Goal: Task Accomplishment & Management: Manage account settings

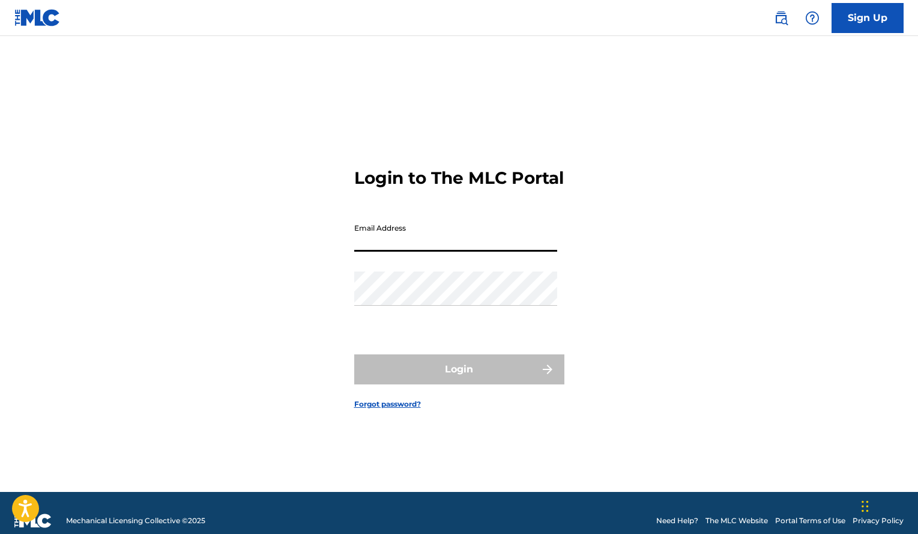
click at [426, 246] on input "Email Address" at bounding box center [455, 234] width 203 height 34
type input "[EMAIL_ADDRESS][DOMAIN_NAME]"
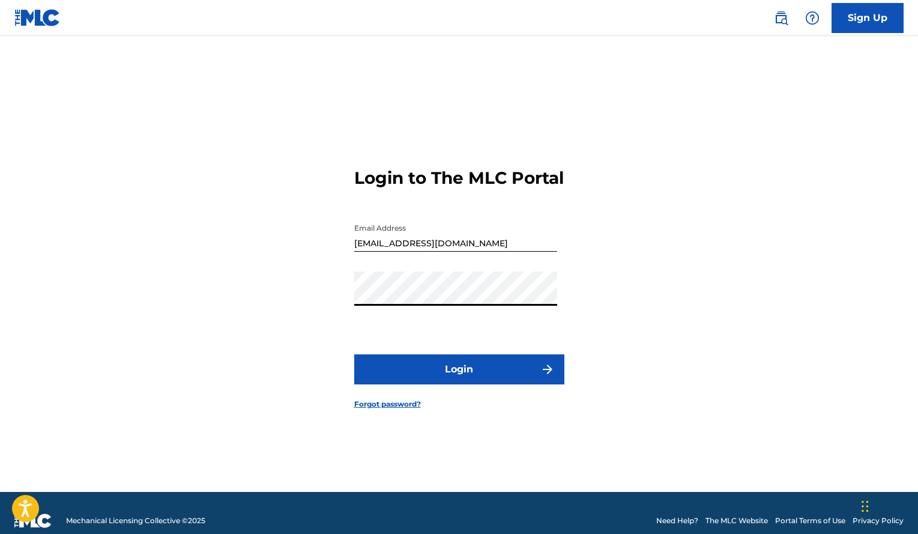
click at [354, 354] on button "Login" at bounding box center [459, 369] width 210 height 30
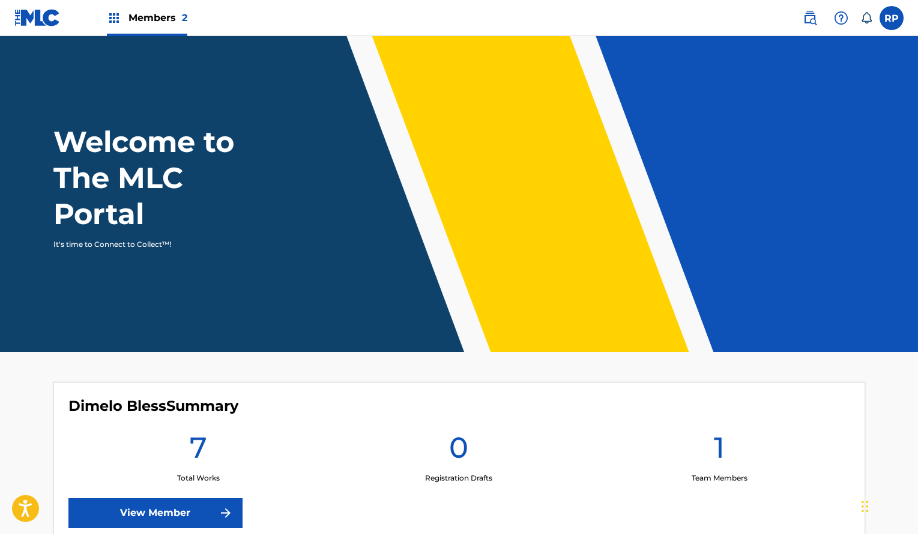
click at [228, 507] on img at bounding box center [226, 513] width 14 height 14
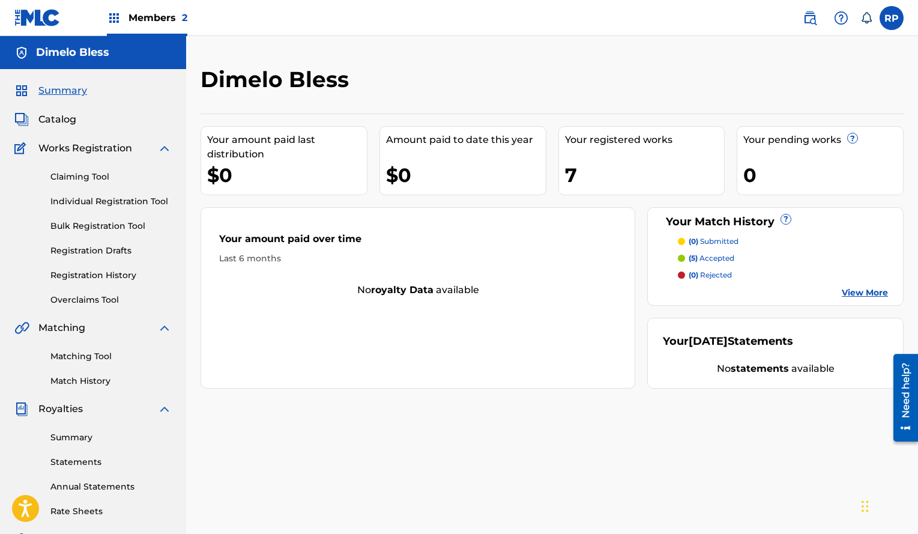
click at [891, 24] on label at bounding box center [892, 18] width 24 height 24
click at [892, 18] on input "[PERSON_NAME] [PERSON_NAME] [EMAIL_ADDRESS][DOMAIN_NAME] Notification Preferenc…" at bounding box center [892, 18] width 0 height 0
click at [770, 173] on p "Log out" at bounding box center [776, 170] width 28 height 11
click at [892, 18] on input "[PERSON_NAME] [PERSON_NAME] [EMAIL_ADDRESS][DOMAIN_NAME] Notification Preferenc…" at bounding box center [892, 18] width 0 height 0
